Goal: Obtain resource: Download file/media

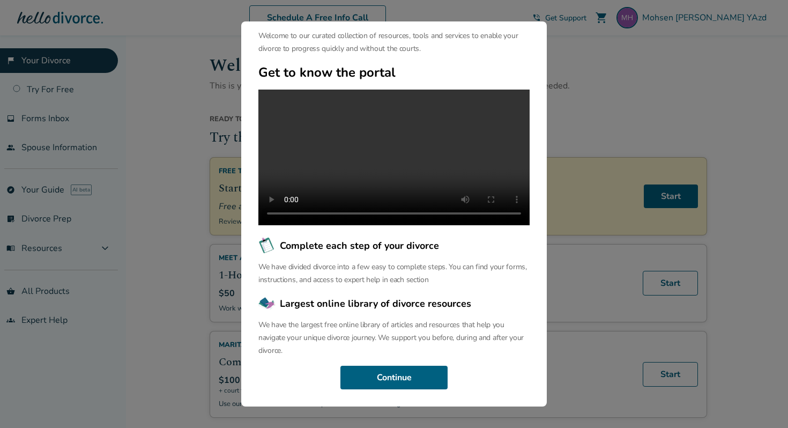
scroll to position [60, 0]
click at [398, 371] on button "Continue" at bounding box center [393, 378] width 107 height 24
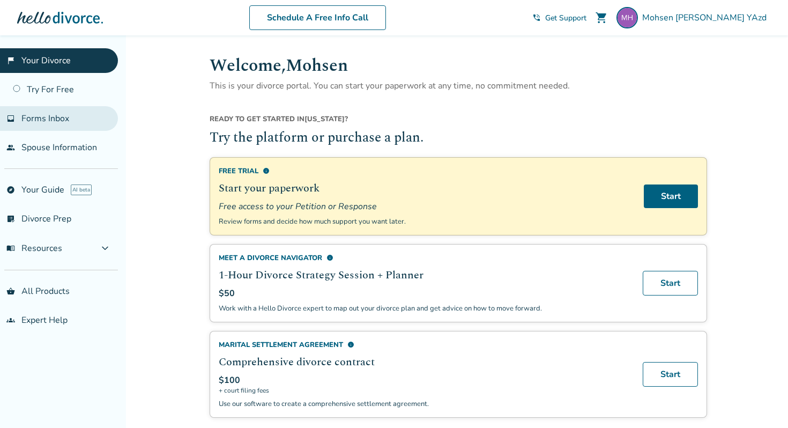
click at [60, 117] on span "Forms Inbox" at bounding box center [45, 119] width 48 height 12
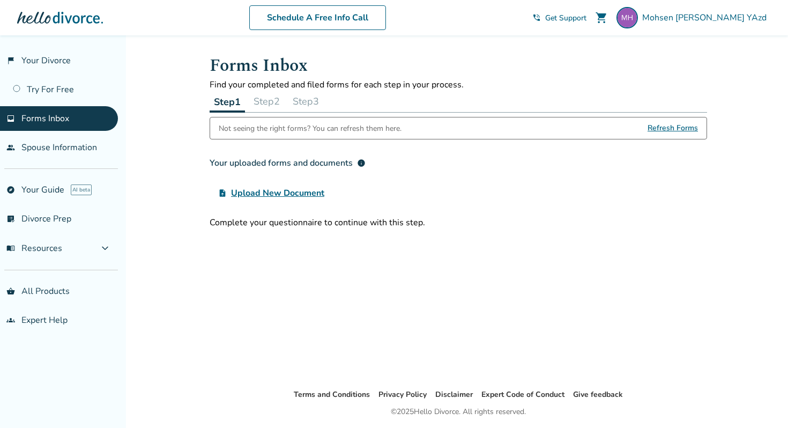
click at [242, 131] on div "Not seeing the right forms? You can refresh them here." at bounding box center [310, 127] width 183 height 21
click at [247, 125] on div "Not seeing the right forms? You can refresh them here." at bounding box center [310, 127] width 183 height 21
click at [83, 154] on link "people Spouse Information" at bounding box center [59, 147] width 118 height 25
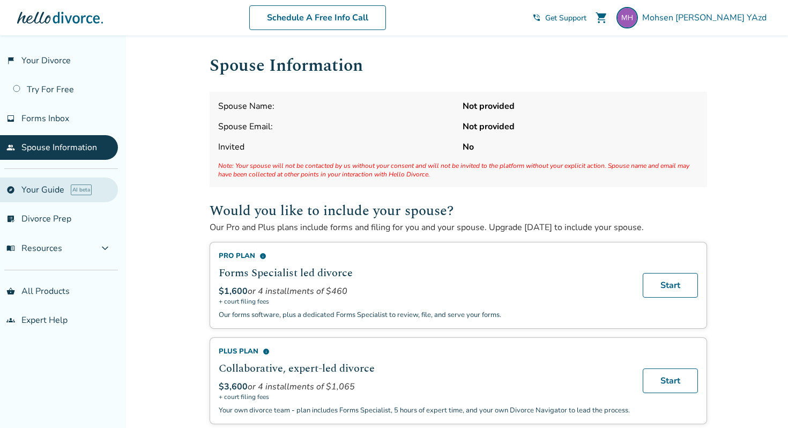
click at [47, 190] on link "explore Your Guide AI beta" at bounding box center [59, 189] width 118 height 25
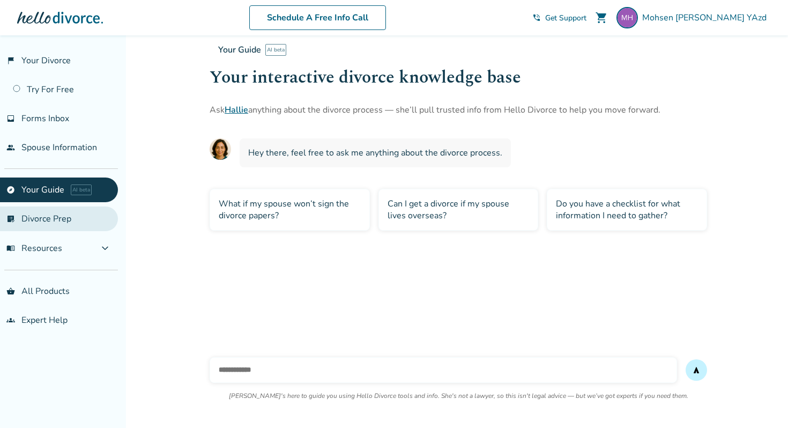
click at [46, 213] on link "list_alt_check Divorce Prep" at bounding box center [59, 218] width 118 height 25
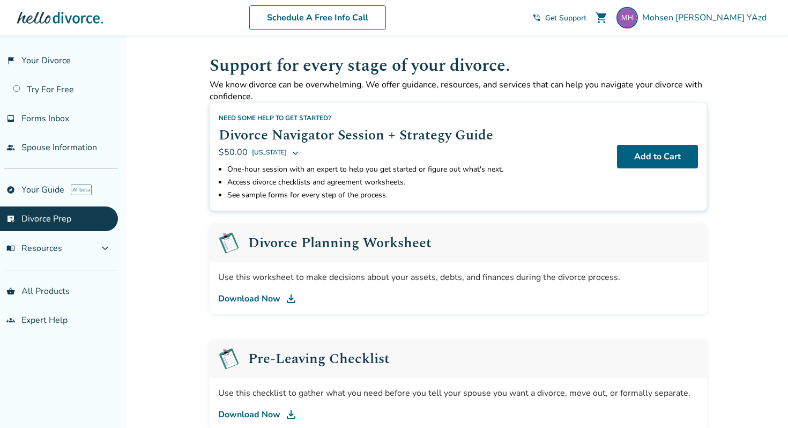
click at [264, 297] on link "Download Now" at bounding box center [458, 298] width 480 height 13
